Goal: Task Accomplishment & Management: Use online tool/utility

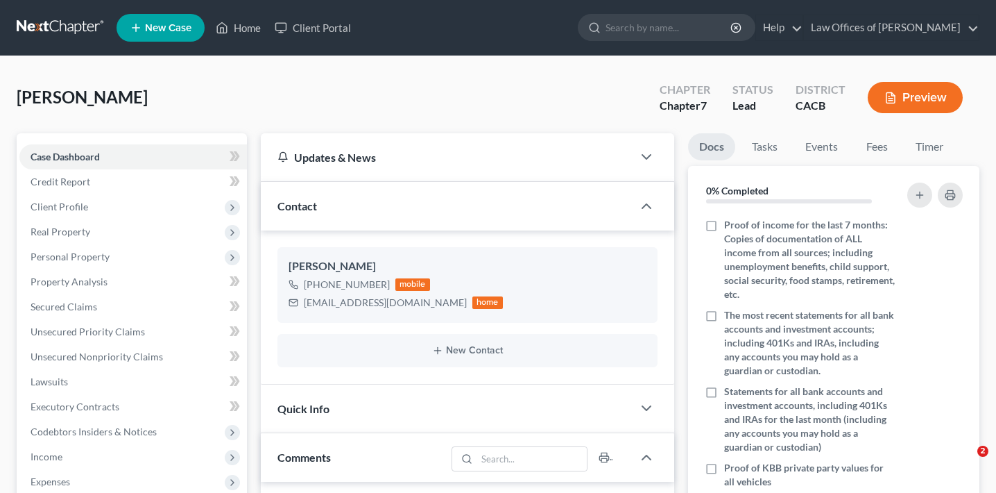
click at [919, 101] on button "Preview" at bounding box center [915, 97] width 95 height 31
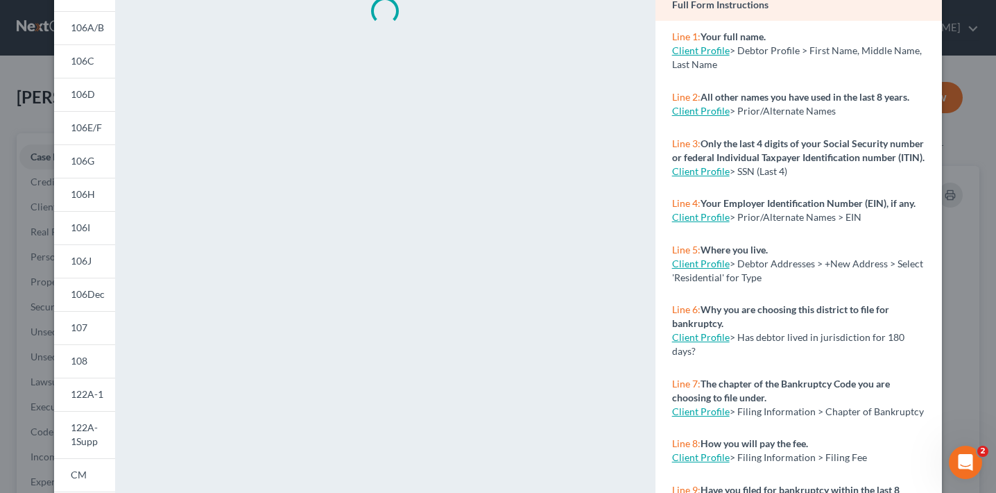
scroll to position [144, 0]
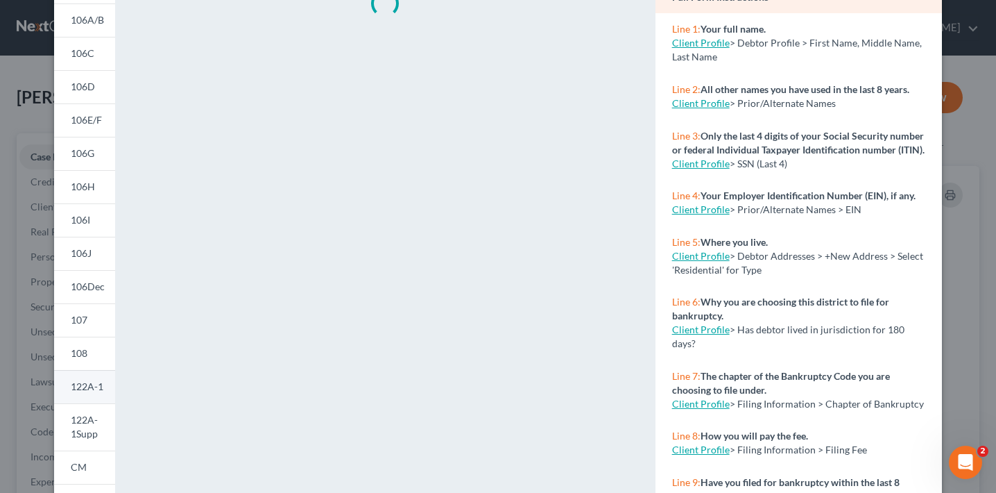
click at [101, 383] on span "122A-1" at bounding box center [87, 386] width 33 height 12
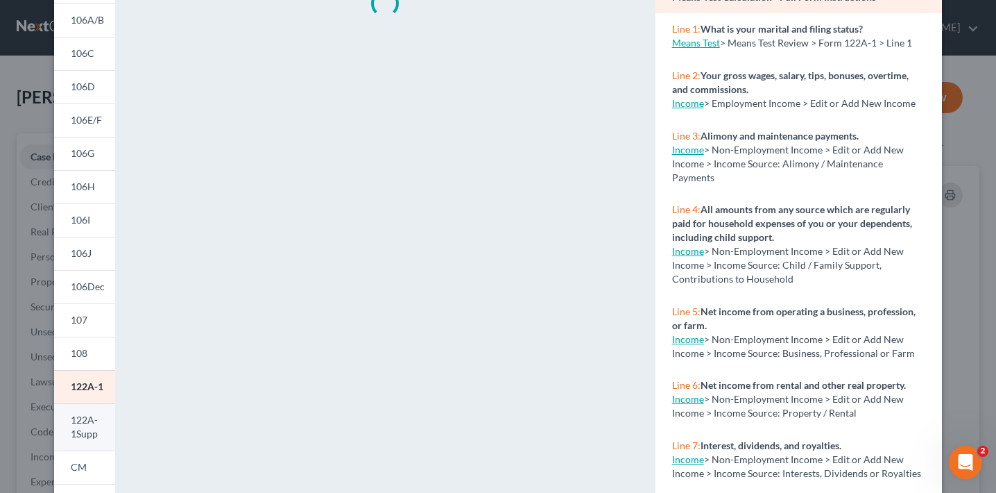
click at [84, 433] on span "122A-1Supp" at bounding box center [84, 427] width 27 height 26
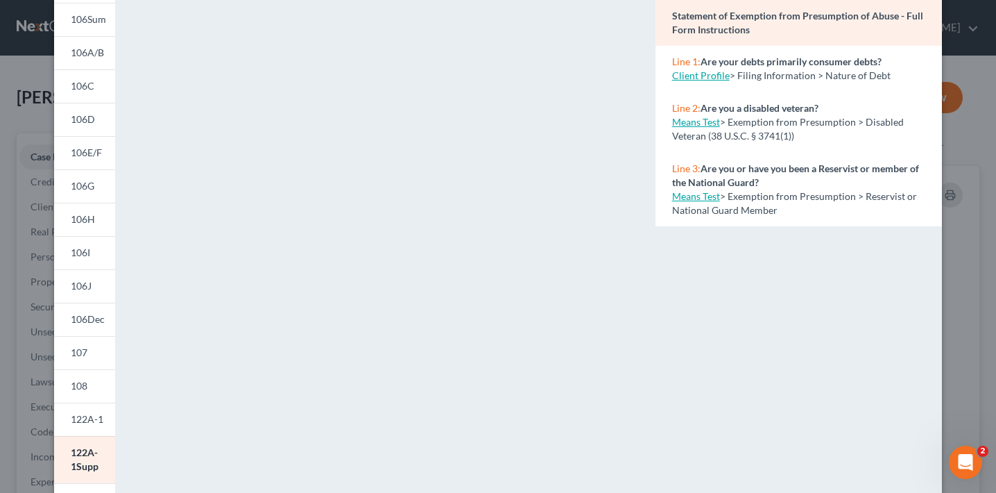
scroll to position [107, 0]
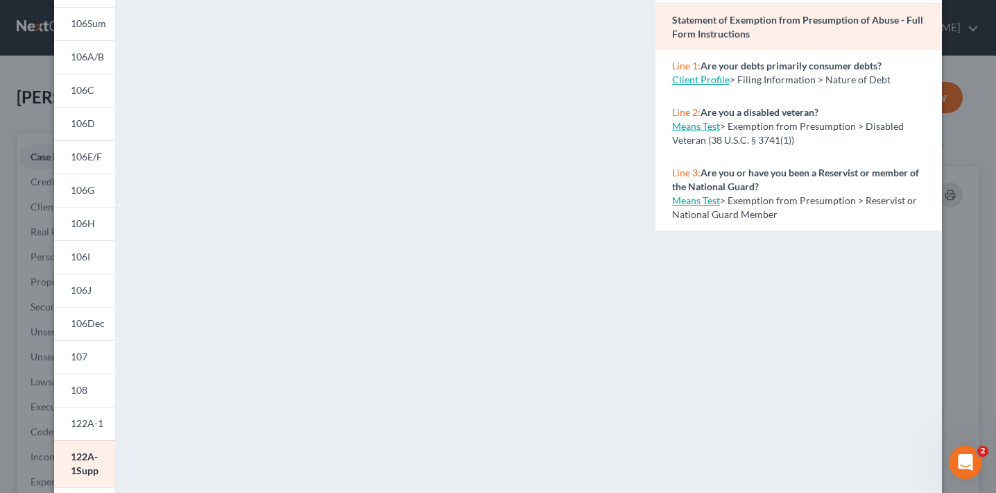
click at [24, 223] on div "Petition Preview Statement of Exemption from Presumption of Abuse × 101 106Sum …" at bounding box center [498, 246] width 996 height 493
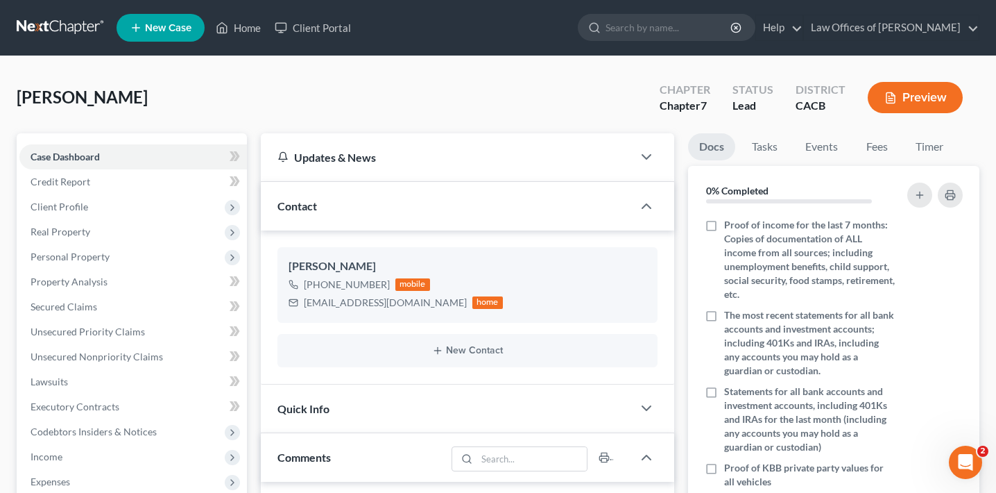
scroll to position [254, 0]
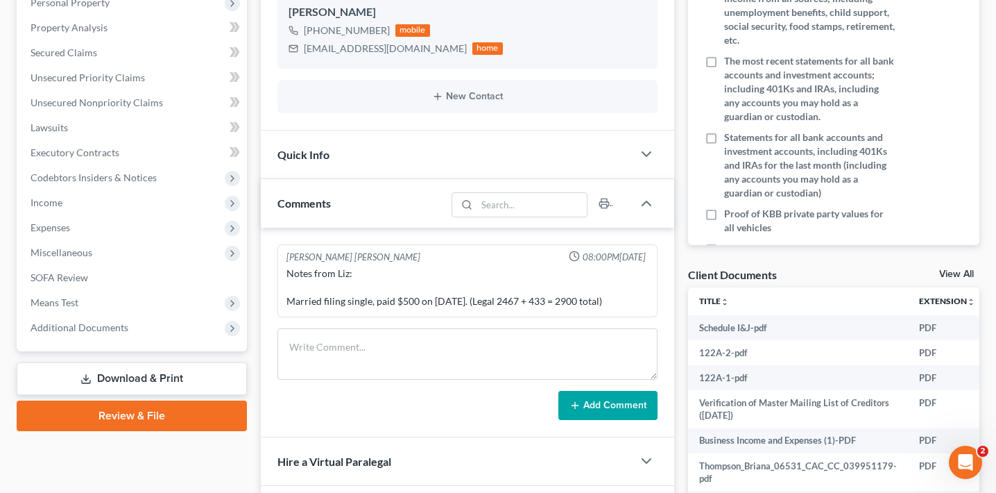
click at [98, 339] on div "Case Dashboard Payments Invoices Payments Payments Credit Report Client Profile…" at bounding box center [132, 115] width 230 height 472
click at [100, 336] on span "Additional Documents" at bounding box center [133, 327] width 228 height 25
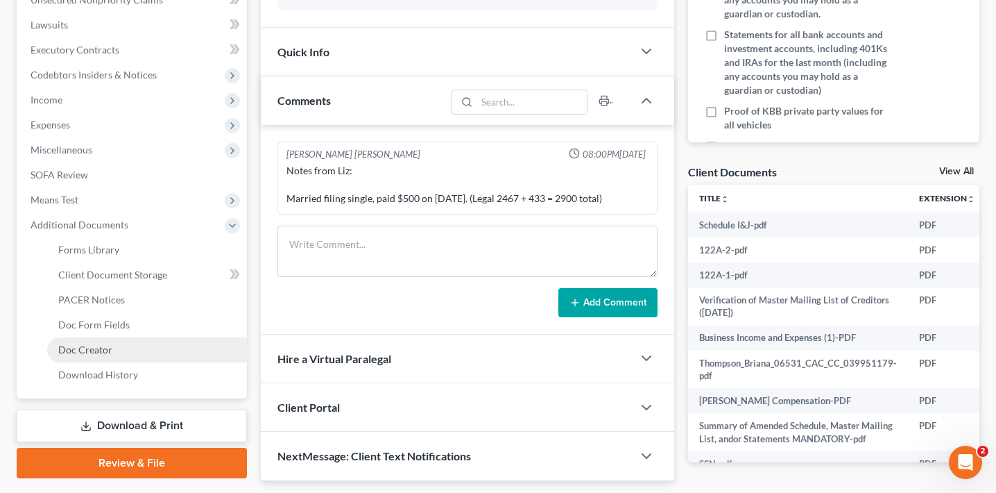
scroll to position [361, 0]
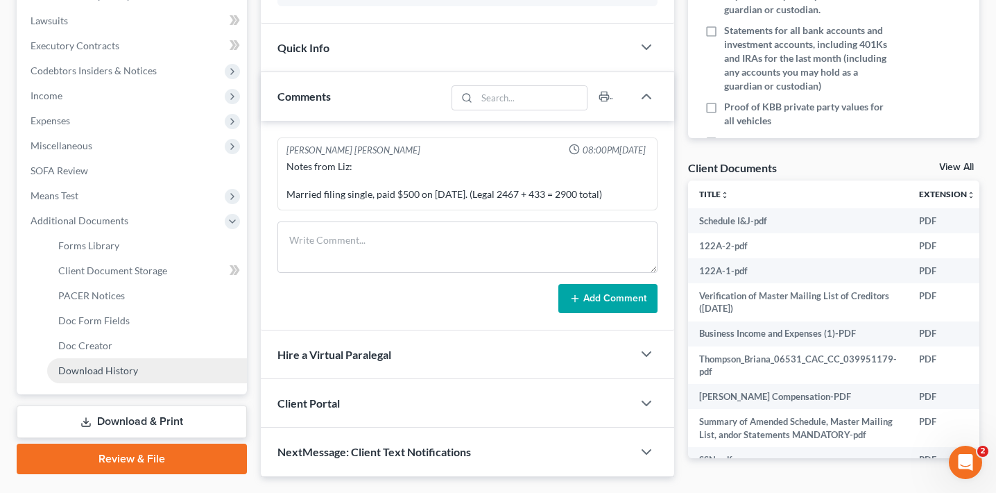
click at [124, 370] on span "Download History" at bounding box center [98, 370] width 80 height 12
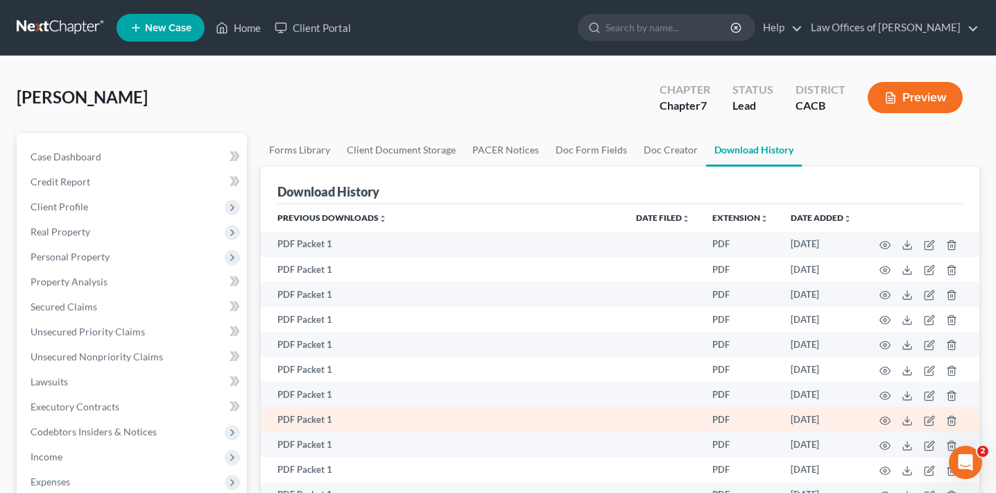
scroll to position [473, 0]
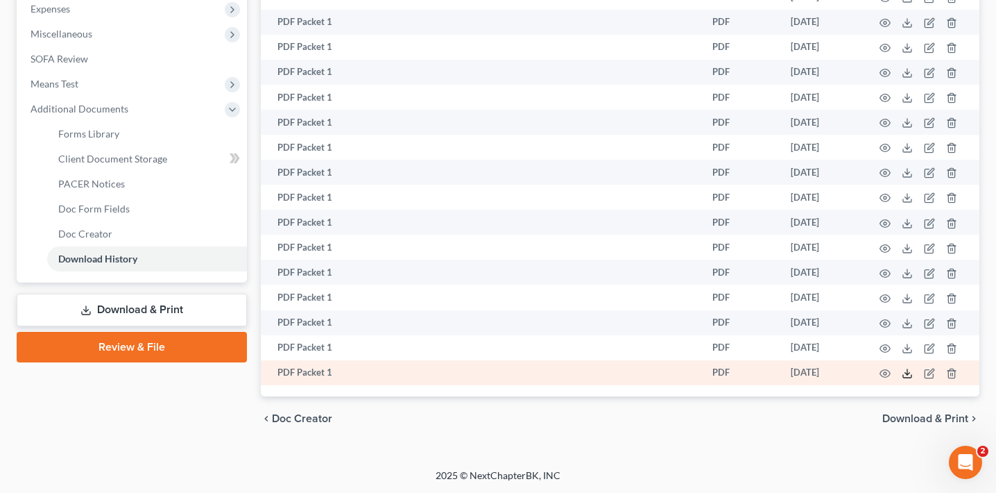
click at [909, 371] on icon at bounding box center [907, 373] width 11 height 11
